Goal: Task Accomplishment & Management: Manage account settings

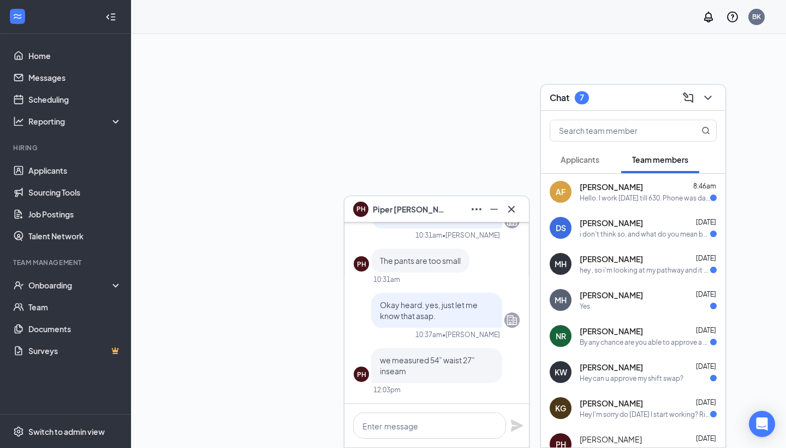
click at [508, 207] on icon "Cross" at bounding box center [511, 209] width 13 height 13
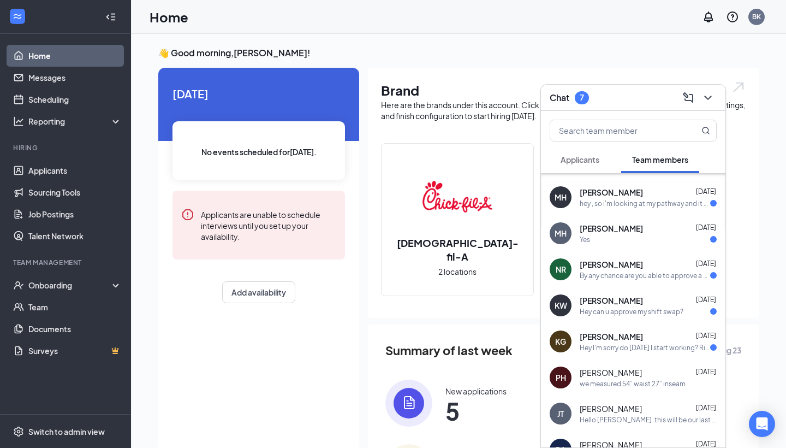
scroll to position [67, 0]
click at [705, 100] on icon "ChevronDown" at bounding box center [707, 97] width 13 height 13
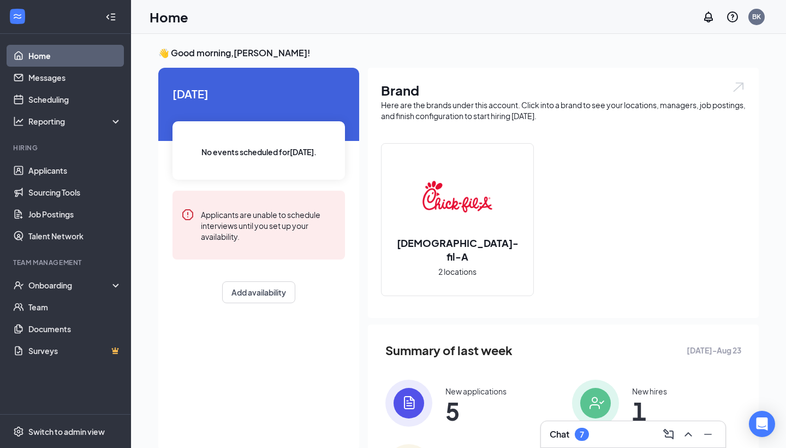
scroll to position [0, 0]
click at [82, 171] on link "Applicants" at bounding box center [74, 170] width 93 height 22
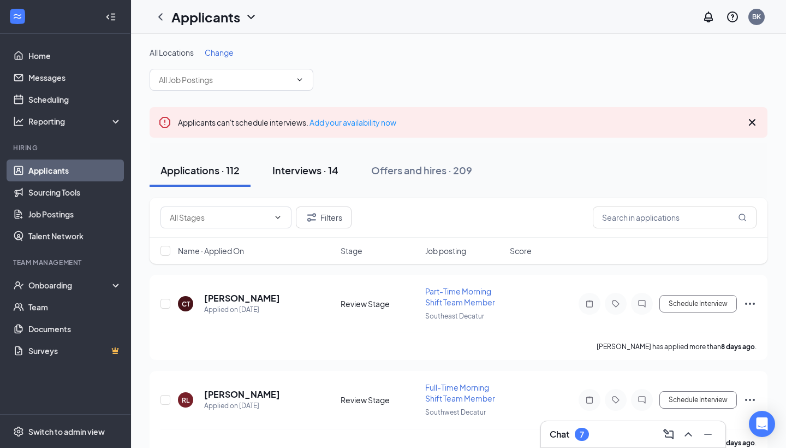
click at [301, 179] on button "Interviews · 14" at bounding box center [305, 170] width 88 height 33
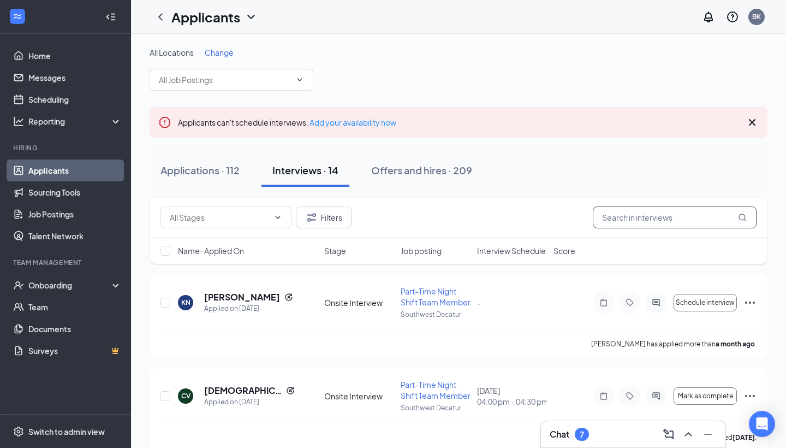
click at [643, 214] on input "text" at bounding box center [675, 217] width 164 height 22
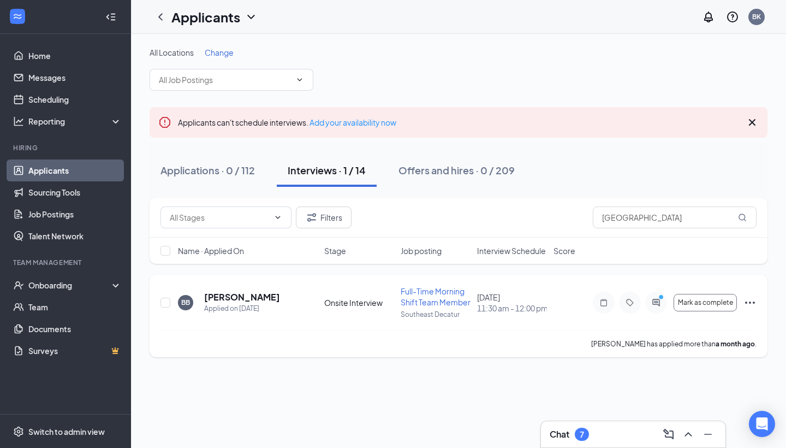
drag, startPoint x: 620, startPoint y: 235, endPoint x: 252, endPoint y: 300, distance: 373.5
click at [252, 300] on h5 "[PERSON_NAME]" at bounding box center [242, 297] width 76 height 12
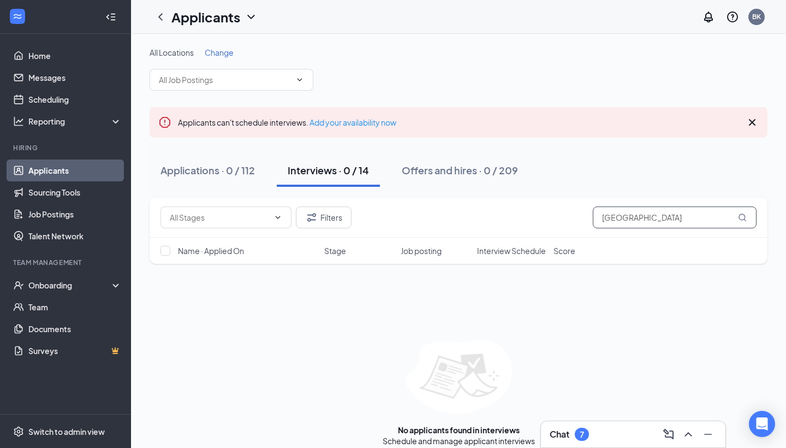
click at [638, 218] on input "[GEOGRAPHIC_DATA]" at bounding box center [675, 217] width 164 height 22
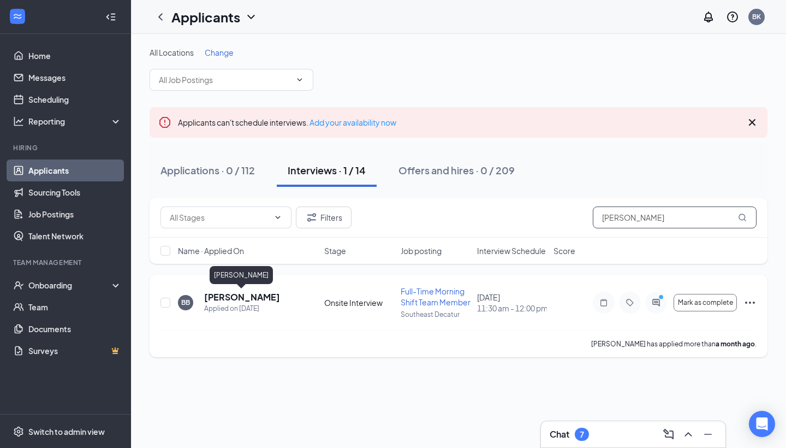
type input "[PERSON_NAME]"
click at [217, 299] on h5 "[PERSON_NAME]" at bounding box center [242, 297] width 76 height 12
